Goal: Find specific page/section: Find specific page/section

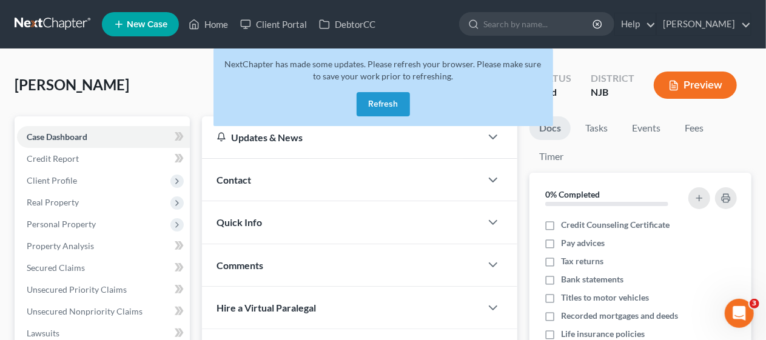
click at [379, 101] on button "Refresh" at bounding box center [382, 104] width 53 height 24
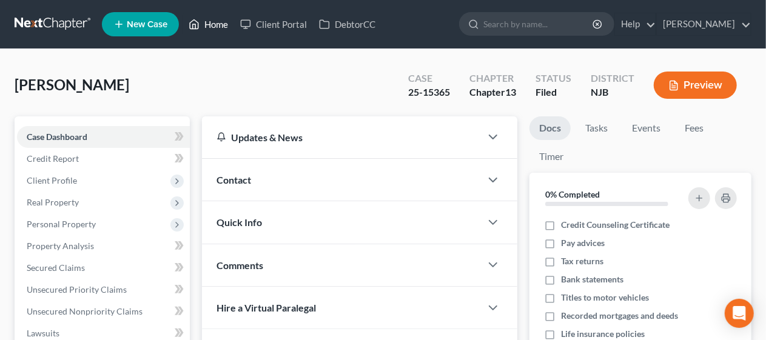
click at [213, 24] on link "Home" at bounding box center [208, 24] width 52 height 22
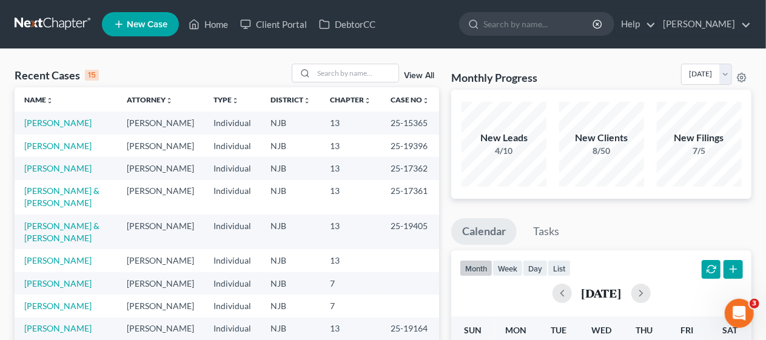
click at [216, 65] on div "Recent Cases 15 View All" at bounding box center [227, 76] width 424 height 24
click at [320, 68] on input "search" at bounding box center [355, 73] width 85 height 18
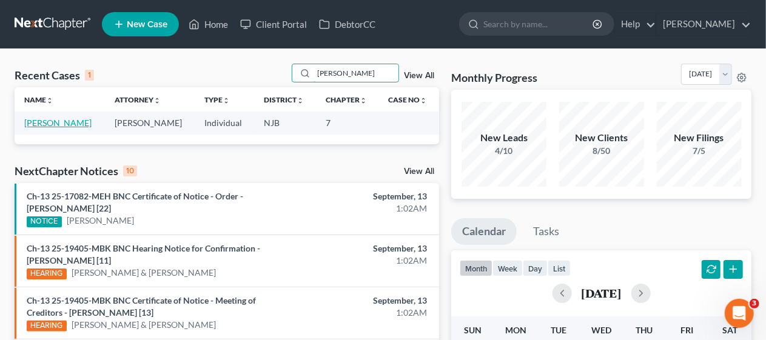
type input "holmes"
click at [53, 123] on link "Holmes, Karen" at bounding box center [57, 123] width 67 height 10
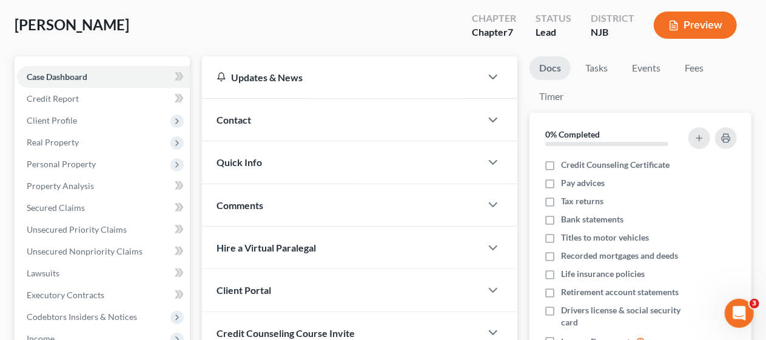
scroll to position [61, 0]
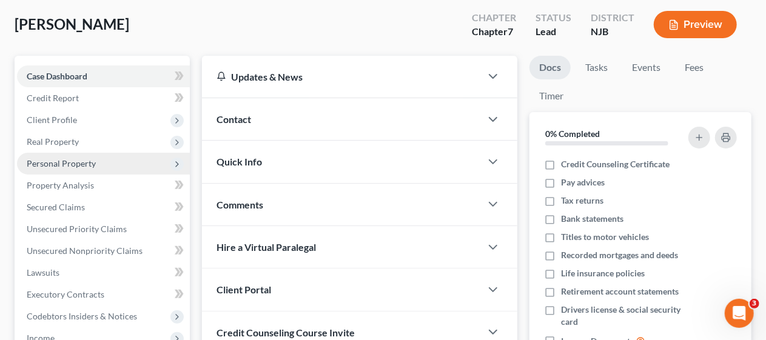
click at [138, 164] on span "Personal Property" at bounding box center [103, 164] width 173 height 22
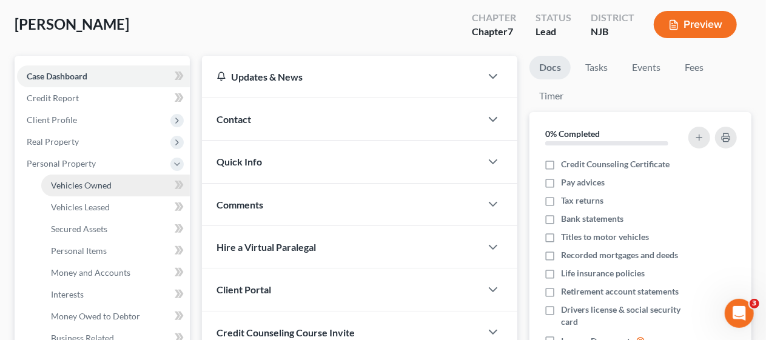
click at [138, 185] on link "Vehicles Owned" at bounding box center [115, 186] width 149 height 22
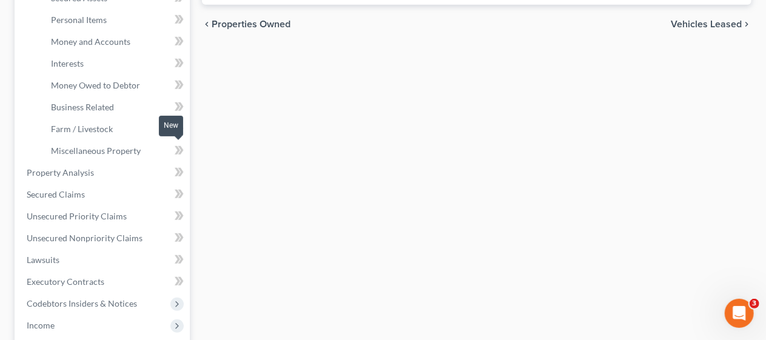
scroll to position [303, 0]
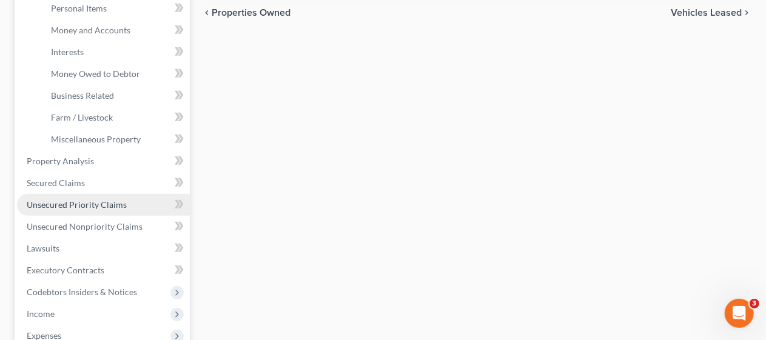
click at [121, 200] on span "Unsecured Priority Claims" at bounding box center [77, 204] width 100 height 10
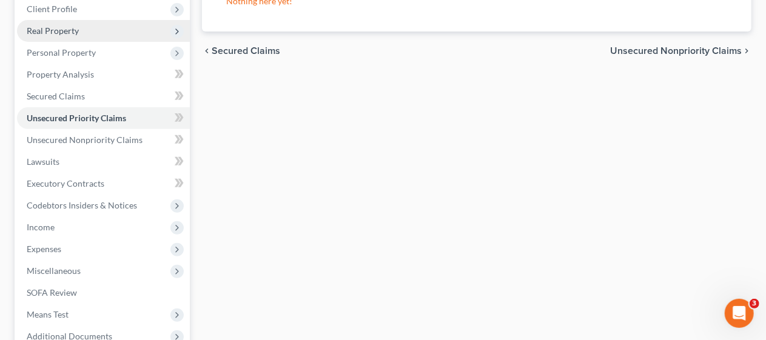
scroll to position [182, 0]
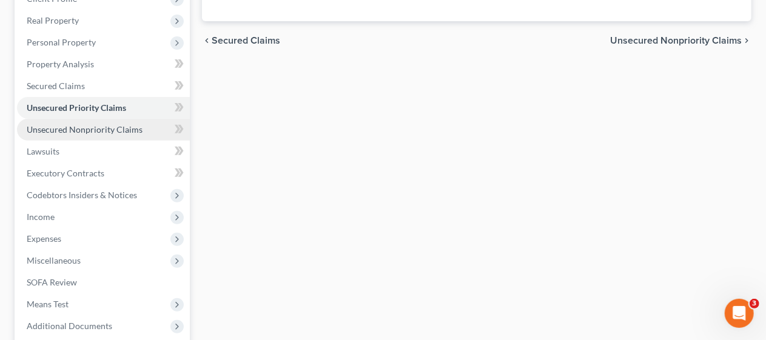
click at [120, 125] on span "Unsecured Nonpriority Claims" at bounding box center [85, 129] width 116 height 10
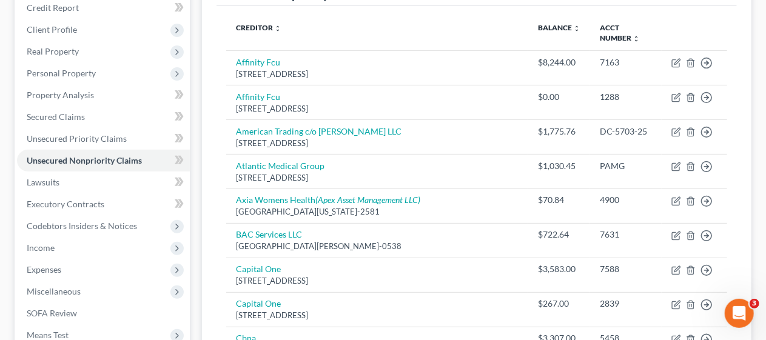
scroll to position [182, 0]
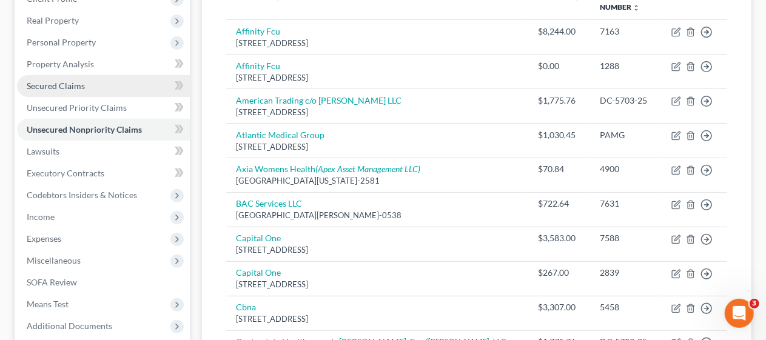
click at [113, 83] on link "Secured Claims" at bounding box center [103, 86] width 173 height 22
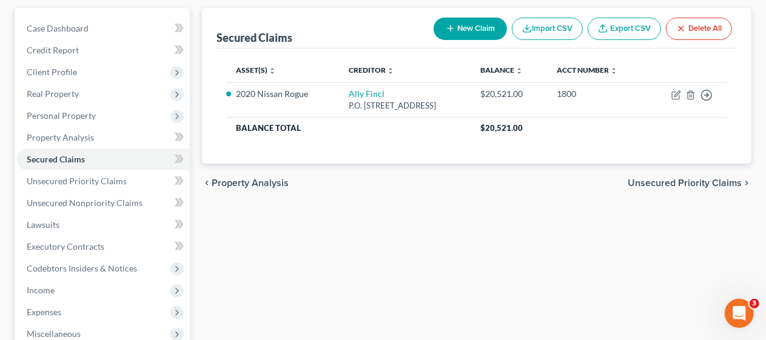
scroll to position [121, 0]
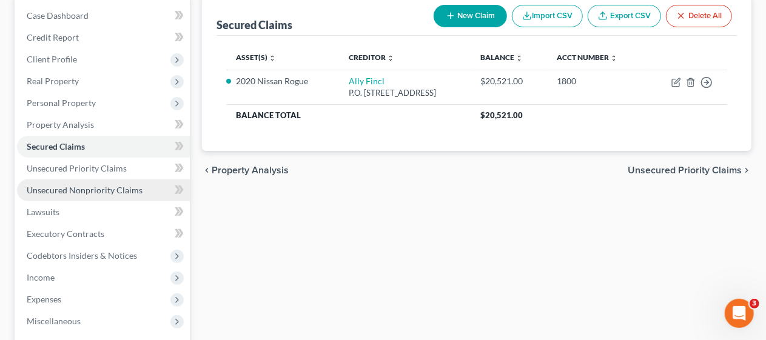
click at [133, 189] on span "Unsecured Nonpriority Claims" at bounding box center [85, 190] width 116 height 10
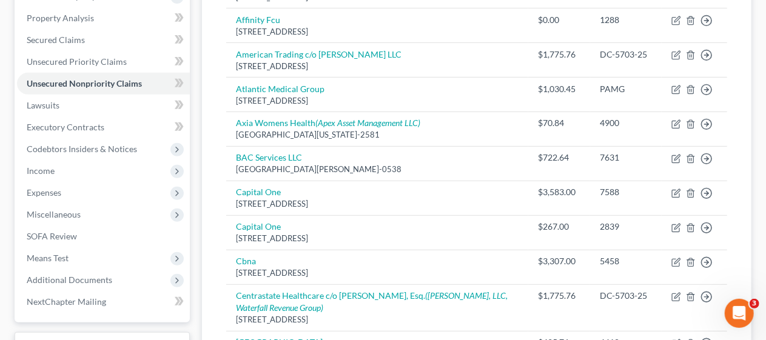
scroll to position [213, 0]
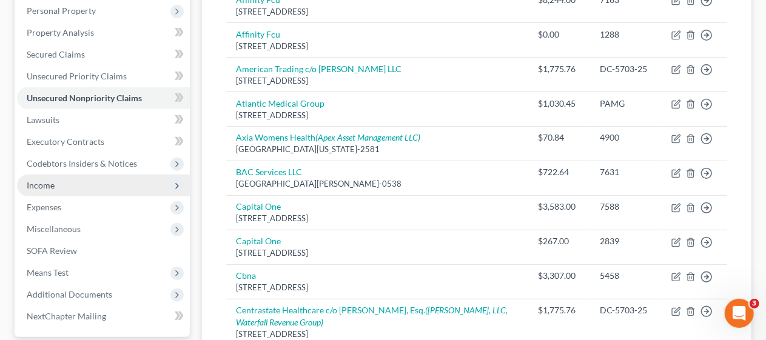
click at [147, 184] on span "Income" at bounding box center [103, 186] width 173 height 22
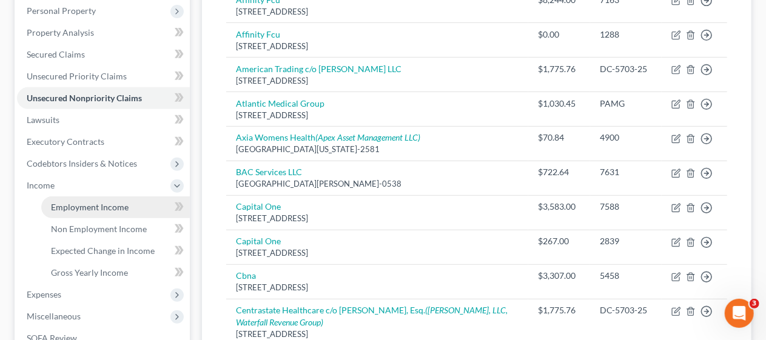
click at [143, 205] on link "Employment Income" at bounding box center [115, 207] width 149 height 22
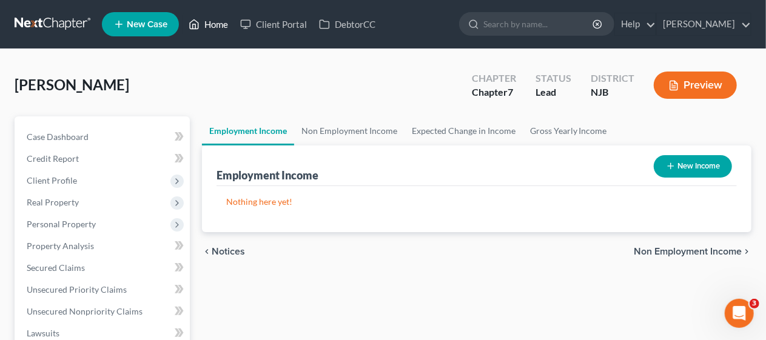
click at [220, 22] on link "Home" at bounding box center [208, 24] width 52 height 22
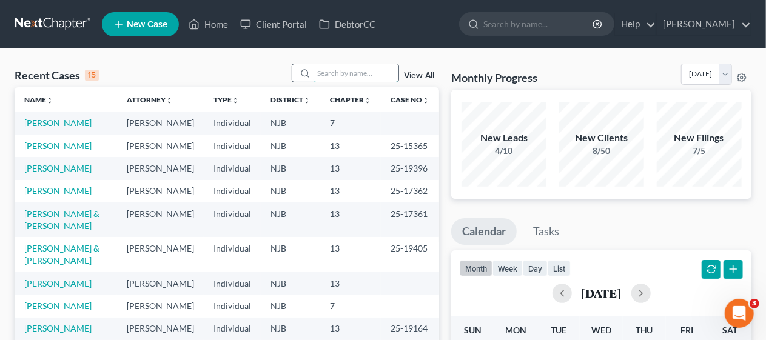
click at [322, 72] on input "search" at bounding box center [355, 73] width 85 height 18
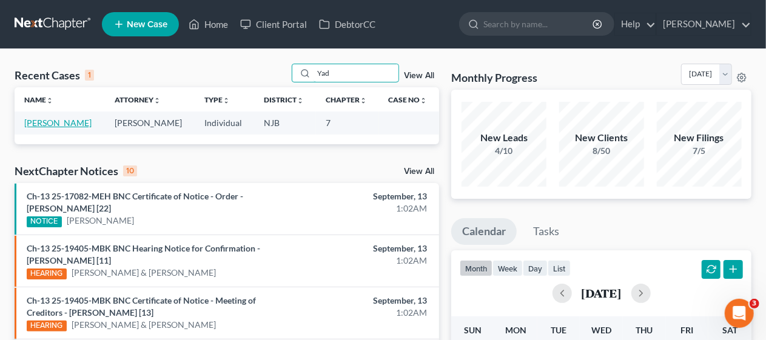
type input "Yad"
click at [70, 123] on link "Yadlon, Christina" at bounding box center [57, 123] width 67 height 10
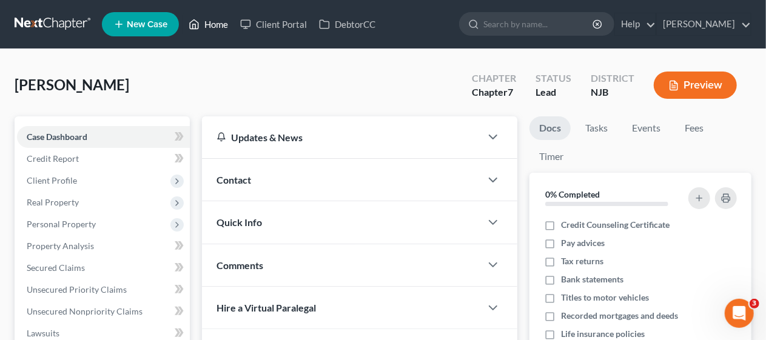
click at [217, 24] on link "Home" at bounding box center [208, 24] width 52 height 22
